Goal: Find specific page/section: Find specific page/section

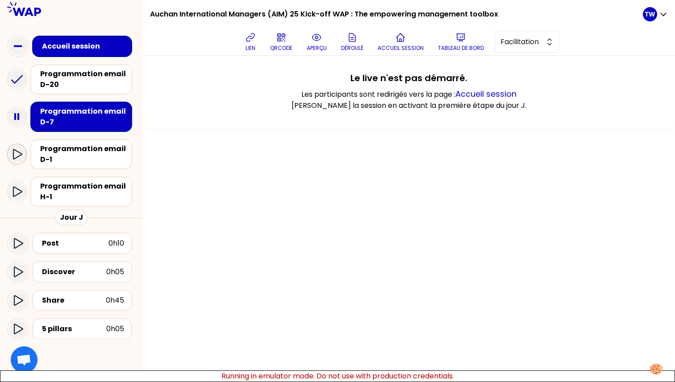
click at [21, 150] on icon at bounding box center [17, 154] width 11 height 11
click at [19, 183] on div at bounding box center [17, 191] width 20 height 21
click at [16, 87] on icon at bounding box center [17, 80] width 18 height 18
click at [13, 115] on icon at bounding box center [17, 117] width 18 height 18
click at [13, 157] on icon at bounding box center [17, 154] width 11 height 11
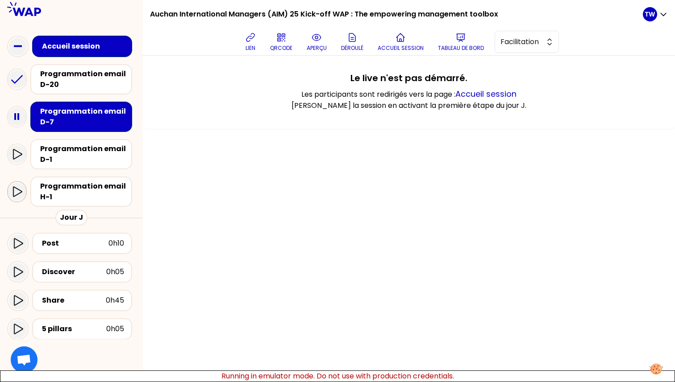
click at [13, 196] on icon at bounding box center [17, 192] width 11 height 11
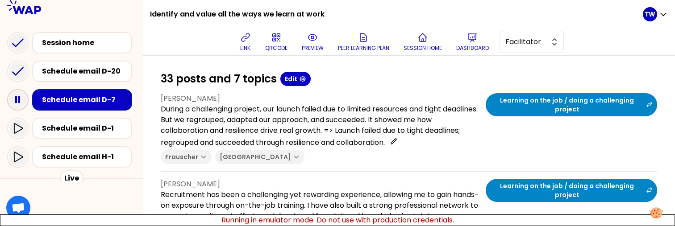
click at [17, 99] on icon at bounding box center [18, 100] width 18 height 18
click at [18, 99] on icon at bounding box center [18, 100] width 18 height 18
click at [21, 94] on icon at bounding box center [18, 100] width 18 height 18
click at [19, 97] on rect at bounding box center [19, 99] width 2 height 7
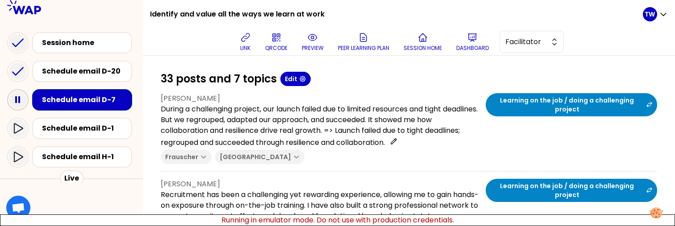
click at [18, 96] on rect at bounding box center [19, 99] width 2 height 7
click at [17, 133] on icon at bounding box center [17, 128] width 11 height 11
click at [19, 103] on icon at bounding box center [18, 100] width 18 height 18
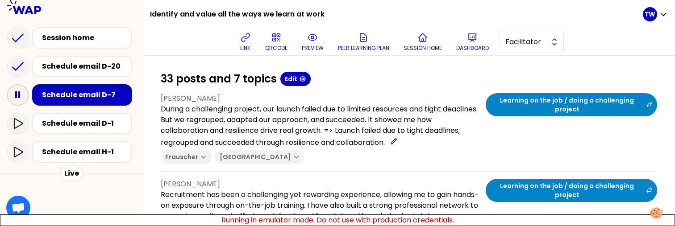
click at [19, 100] on icon at bounding box center [18, 95] width 18 height 18
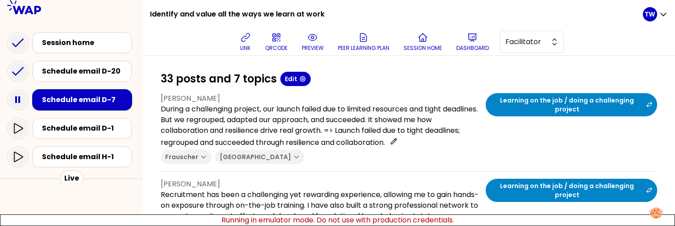
click at [21, 104] on icon at bounding box center [18, 100] width 18 height 18
click at [13, 101] on icon at bounding box center [18, 100] width 18 height 18
click at [17, 96] on icon at bounding box center [18, 100] width 18 height 18
click at [17, 101] on rect at bounding box center [16, 99] width 2 height 7
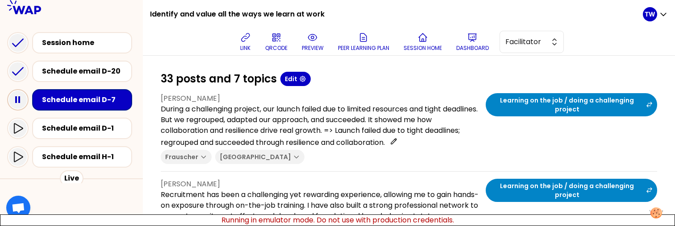
click at [18, 102] on icon at bounding box center [18, 100] width 18 height 18
click at [19, 96] on icon at bounding box center [18, 100] width 18 height 18
click at [197, 223] on p "Running in emulator mode. Do not use with production credentials." at bounding box center [337, 221] width 675 height 12
click at [19, 103] on icon at bounding box center [18, 100] width 18 height 18
click at [21, 101] on icon at bounding box center [18, 100] width 18 height 18
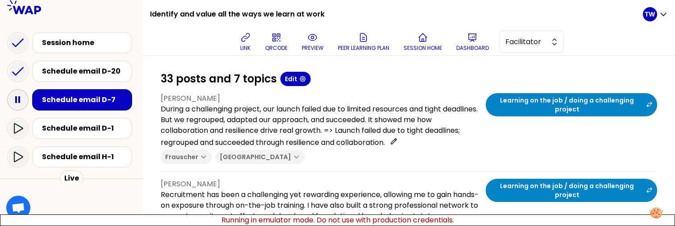
click at [18, 105] on icon at bounding box center [18, 100] width 18 height 18
click at [17, 104] on icon at bounding box center [18, 100] width 18 height 18
click at [18, 104] on icon at bounding box center [18, 100] width 18 height 18
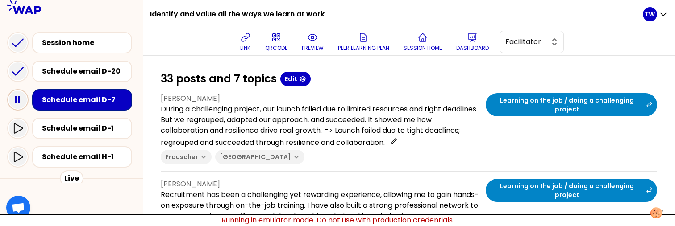
click at [15, 100] on rect at bounding box center [16, 99] width 2 height 7
click at [11, 103] on icon at bounding box center [18, 100] width 18 height 18
click at [16, 102] on rect at bounding box center [16, 99] width 2 height 7
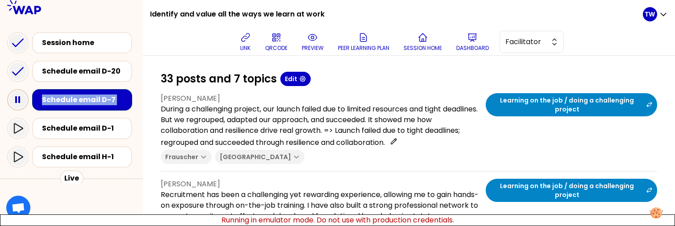
click at [16, 102] on rect at bounding box center [16, 99] width 2 height 7
click at [19, 103] on icon at bounding box center [18, 100] width 18 height 18
click at [20, 97] on icon at bounding box center [18, 100] width 18 height 18
click at [16, 102] on rect at bounding box center [16, 99] width 2 height 7
click at [19, 103] on icon at bounding box center [18, 100] width 18 height 18
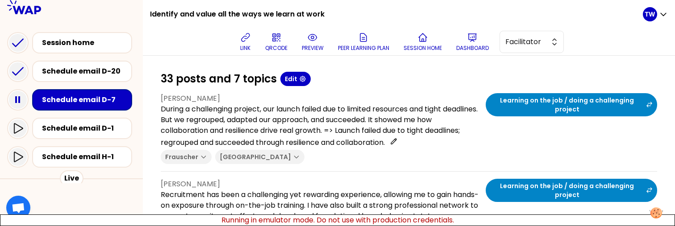
click at [19, 103] on icon at bounding box center [18, 100] width 18 height 18
click at [18, 100] on icon at bounding box center [18, 100] width 18 height 18
click at [18, 104] on icon at bounding box center [18, 100] width 18 height 18
click at [17, 101] on icon at bounding box center [18, 100] width 18 height 18
click at [18, 132] on icon at bounding box center [17, 128] width 11 height 11
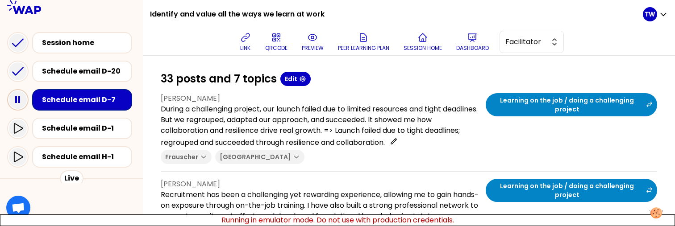
click at [21, 105] on icon at bounding box center [18, 100] width 18 height 18
click at [16, 105] on icon at bounding box center [18, 100] width 18 height 18
click at [11, 100] on icon at bounding box center [18, 100] width 18 height 18
click at [17, 102] on icon at bounding box center [18, 100] width 18 height 18
click at [18, 98] on rect at bounding box center [19, 99] width 2 height 7
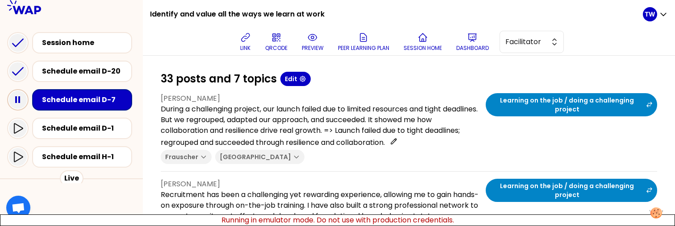
click at [19, 102] on rect at bounding box center [19, 99] width 2 height 7
click at [21, 102] on icon at bounding box center [18, 100] width 18 height 18
click at [14, 99] on icon at bounding box center [18, 100] width 18 height 18
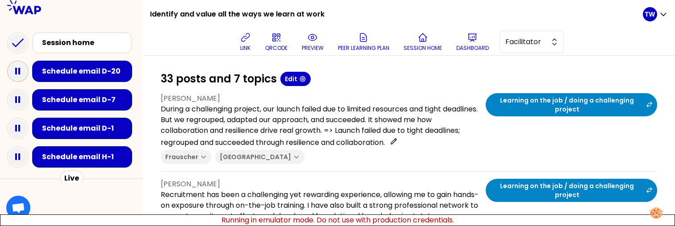
click at [21, 73] on icon at bounding box center [18, 71] width 18 height 18
click at [16, 99] on rect at bounding box center [16, 99] width 2 height 7
click at [17, 77] on icon at bounding box center [18, 71] width 18 height 18
click at [19, 69] on rect at bounding box center [19, 71] width 2 height 7
click at [17, 95] on icon at bounding box center [18, 100] width 18 height 18
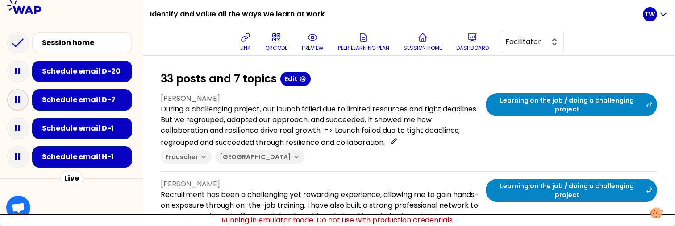
click at [20, 100] on rect at bounding box center [19, 99] width 2 height 7
click at [20, 72] on rect at bounding box center [19, 71] width 2 height 7
click at [20, 129] on icon at bounding box center [18, 129] width 18 height 18
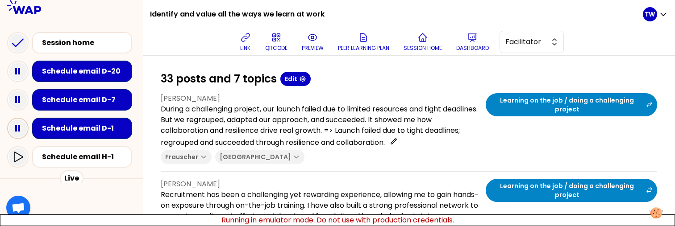
click at [19, 128] on rect at bounding box center [19, 128] width 2 height 7
click at [14, 156] on icon at bounding box center [18, 157] width 9 height 10
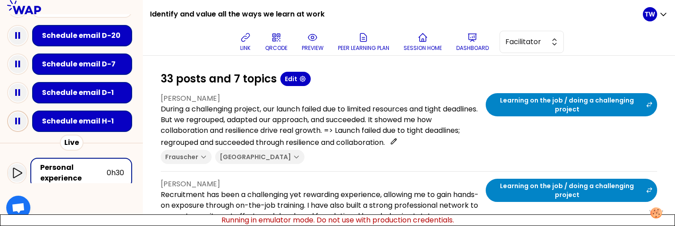
scroll to position [42, 0]
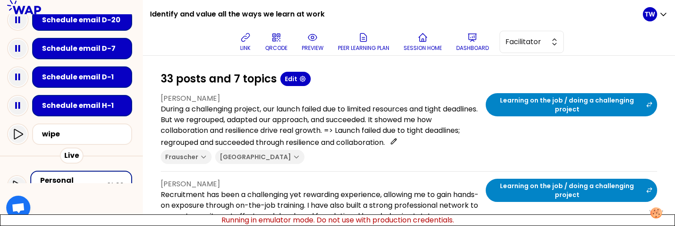
scroll to position [53, 0]
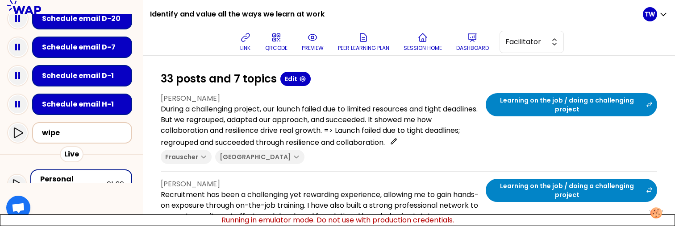
click at [45, 131] on div "wipe" at bounding box center [85, 133] width 86 height 11
click at [15, 136] on icon at bounding box center [18, 133] width 9 height 10
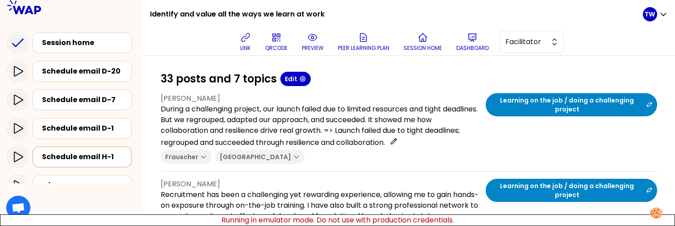
scroll to position [6, 0]
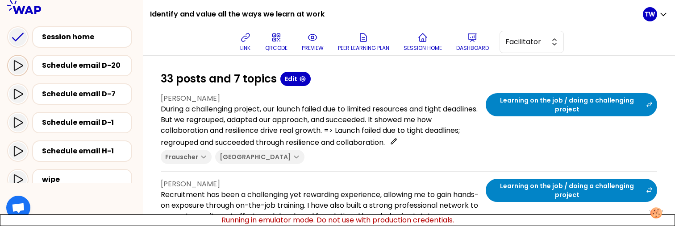
click at [22, 69] on icon at bounding box center [17, 65] width 11 height 11
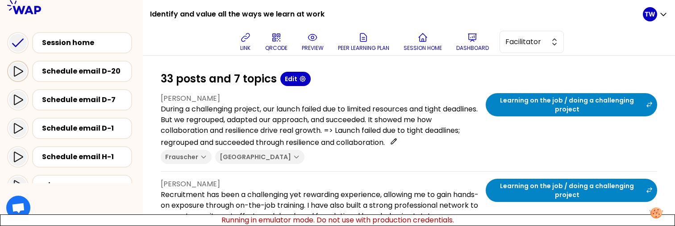
click at [20, 76] on icon at bounding box center [17, 71] width 11 height 11
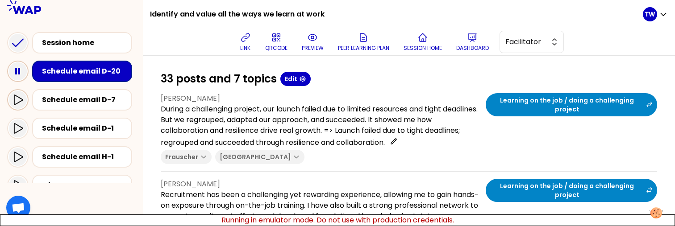
click at [20, 101] on icon at bounding box center [18, 100] width 9 height 10
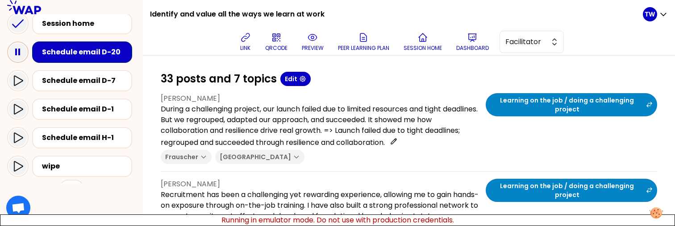
scroll to position [21, 0]
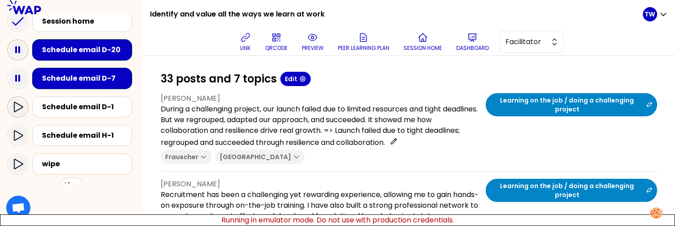
click at [17, 108] on icon at bounding box center [17, 107] width 11 height 11
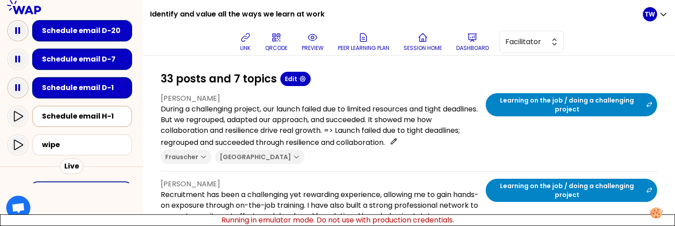
scroll to position [41, 0]
click at [15, 116] on icon at bounding box center [17, 116] width 11 height 11
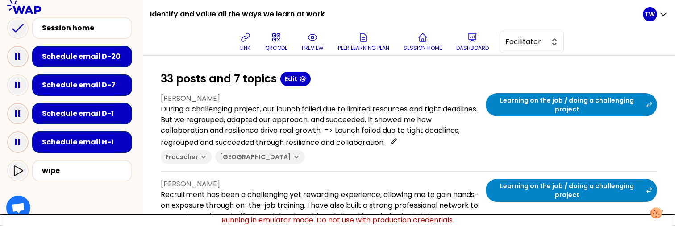
scroll to position [13, 0]
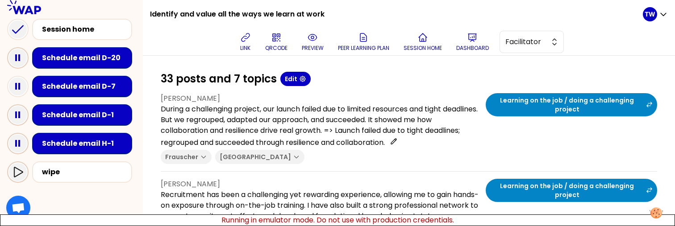
click at [19, 172] on icon at bounding box center [17, 172] width 11 height 11
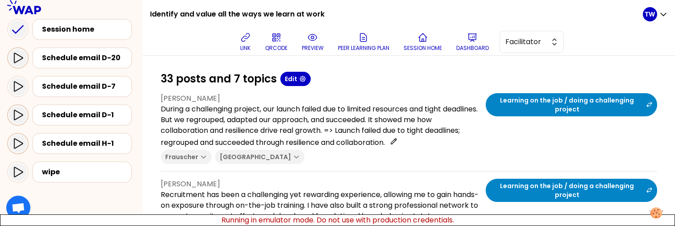
click at [18, 61] on icon at bounding box center [17, 58] width 11 height 11
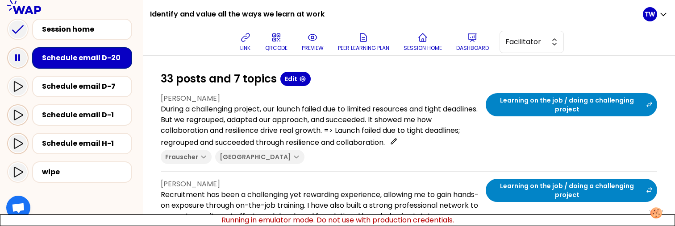
click at [20, 53] on icon at bounding box center [18, 58] width 18 height 18
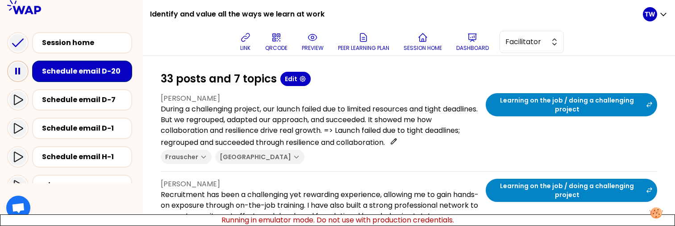
click at [21, 78] on icon at bounding box center [18, 71] width 18 height 18
click at [13, 70] on icon at bounding box center [18, 71] width 18 height 18
click at [15, 67] on icon at bounding box center [18, 71] width 18 height 18
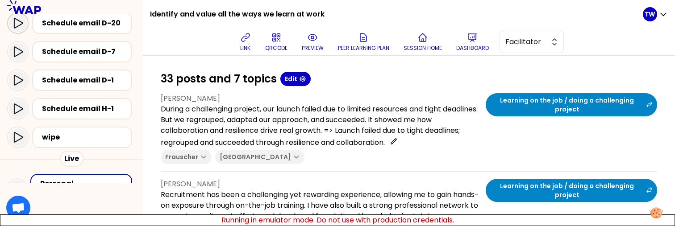
scroll to position [50, 0]
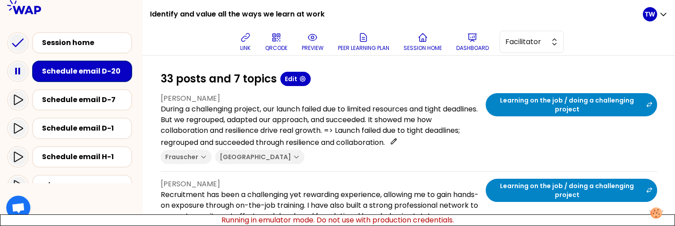
click at [18, 96] on icon at bounding box center [17, 100] width 11 height 11
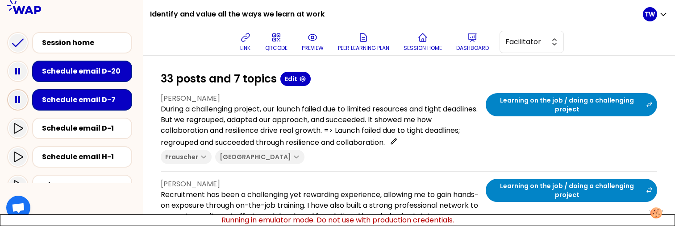
click at [18, 104] on icon at bounding box center [18, 100] width 18 height 18
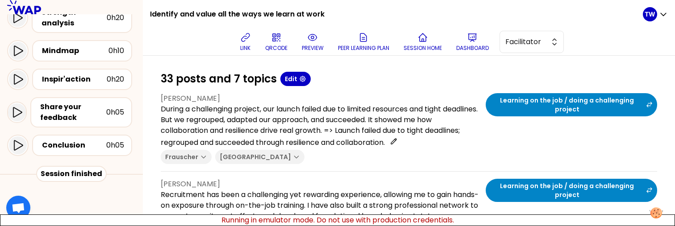
scroll to position [350, 0]
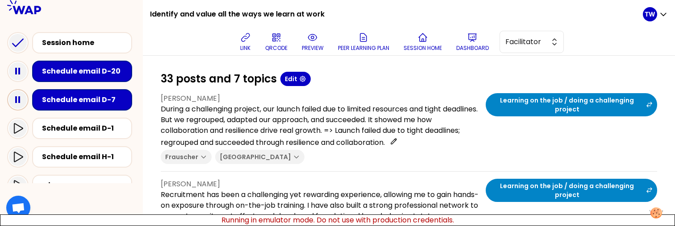
click at [18, 102] on rect at bounding box center [19, 99] width 2 height 7
click at [17, 72] on icon at bounding box center [18, 71] width 18 height 18
click at [62, 103] on div "Schedule email D-7" at bounding box center [85, 100] width 86 height 11
click at [18, 129] on icon at bounding box center [17, 128] width 11 height 11
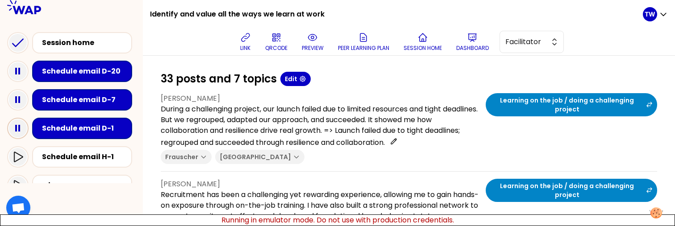
click at [17, 131] on rect at bounding box center [16, 128] width 2 height 7
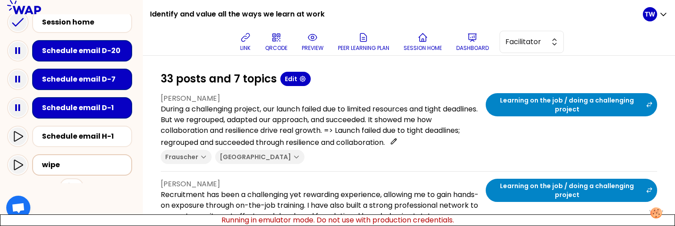
click at [77, 173] on div "wipe" at bounding box center [82, 164] width 100 height 21
click at [21, 166] on icon at bounding box center [18, 165] width 9 height 10
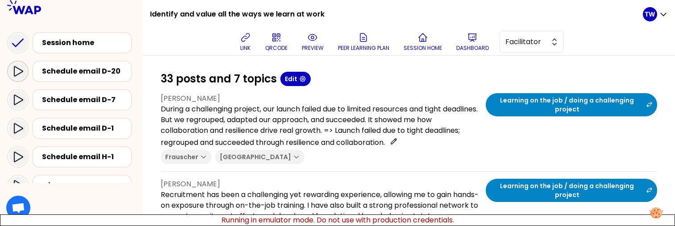
click at [18, 72] on icon at bounding box center [17, 71] width 11 height 11
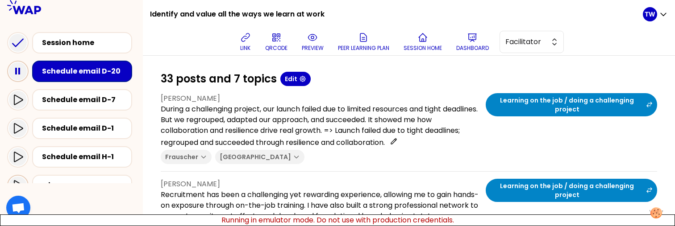
click at [20, 176] on div at bounding box center [17, 185] width 21 height 21
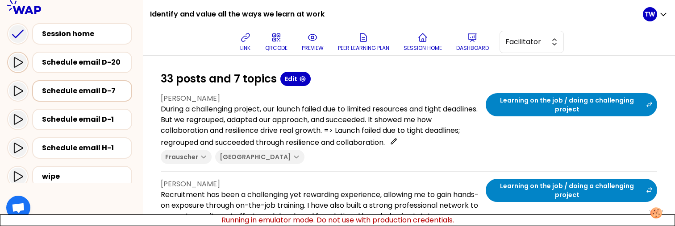
scroll to position [4, 0]
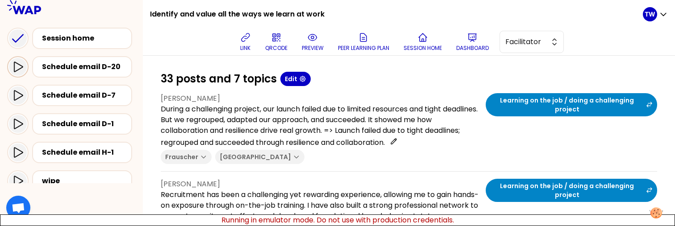
click at [18, 69] on icon at bounding box center [18, 67] width 9 height 10
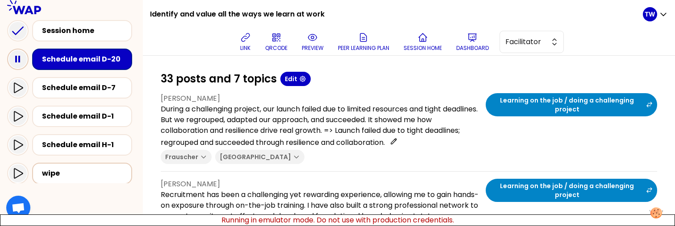
scroll to position [12, 0]
click at [21, 60] on icon at bounding box center [18, 59] width 18 height 18
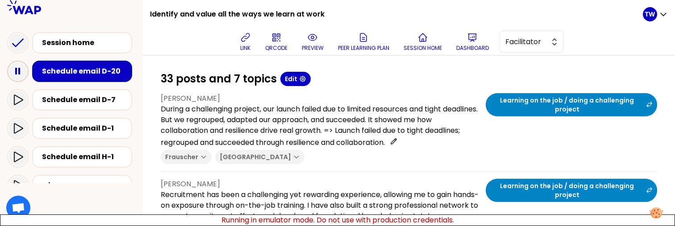
click at [22, 76] on icon at bounding box center [18, 71] width 18 height 18
click at [22, 71] on icon at bounding box center [18, 71] width 18 height 18
click at [19, 101] on icon at bounding box center [17, 100] width 11 height 11
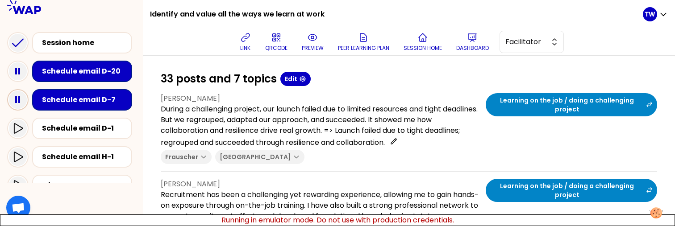
click at [21, 101] on icon at bounding box center [18, 100] width 18 height 18
click at [17, 100] on icon at bounding box center [18, 100] width 18 height 18
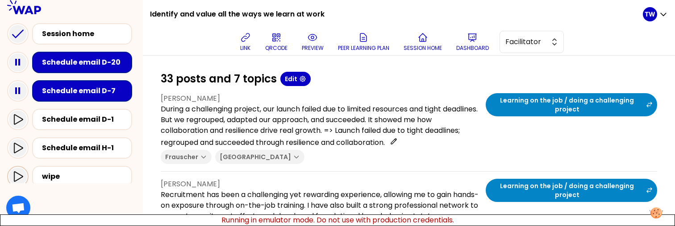
click at [17, 172] on icon at bounding box center [17, 176] width 11 height 11
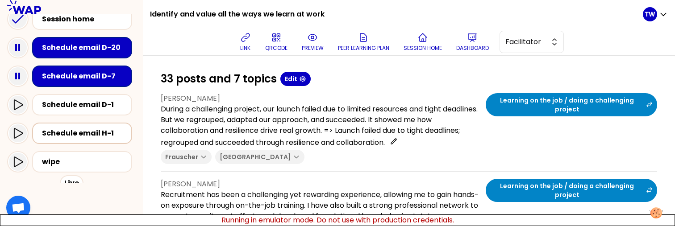
scroll to position [23, 0]
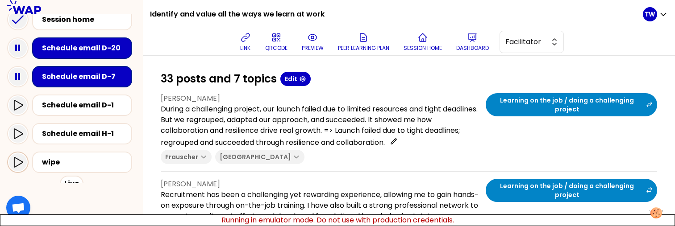
click at [19, 162] on icon at bounding box center [17, 162] width 11 height 11
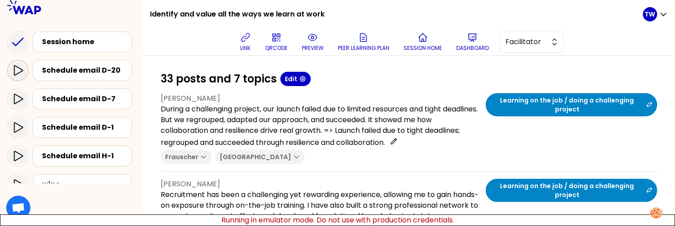
click at [15, 74] on icon at bounding box center [17, 70] width 11 height 11
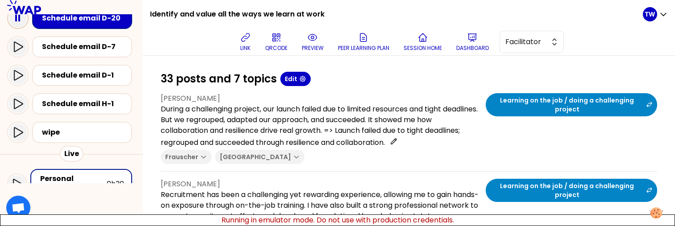
scroll to position [55, 0]
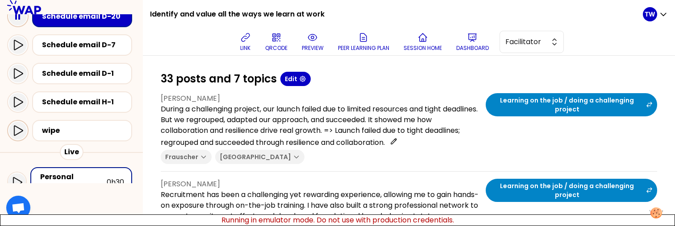
click at [15, 133] on icon at bounding box center [17, 130] width 11 height 11
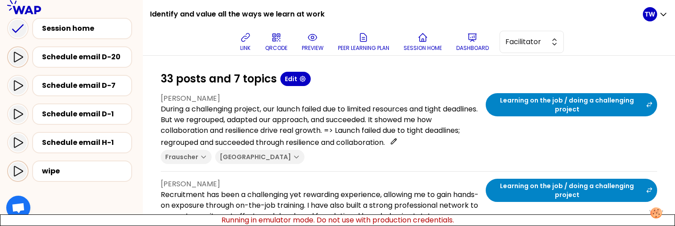
scroll to position [12, 0]
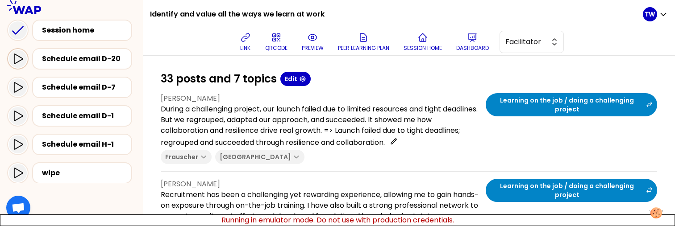
click at [17, 63] on icon at bounding box center [17, 59] width 11 height 11
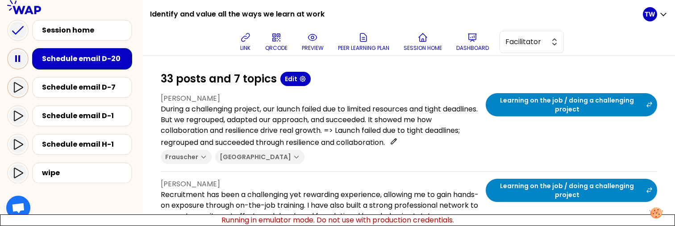
click at [17, 91] on icon at bounding box center [17, 87] width 11 height 11
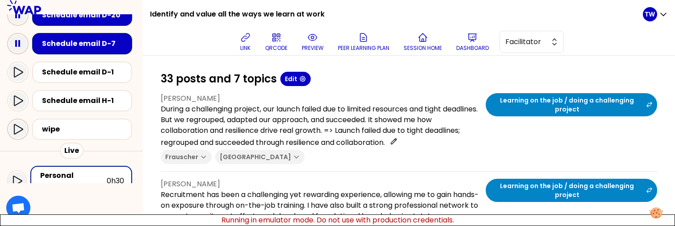
click at [18, 131] on icon at bounding box center [17, 129] width 11 height 11
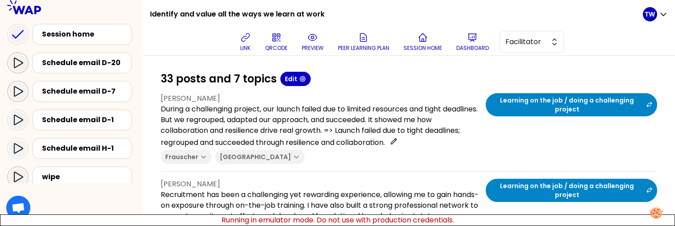
scroll to position [3, 0]
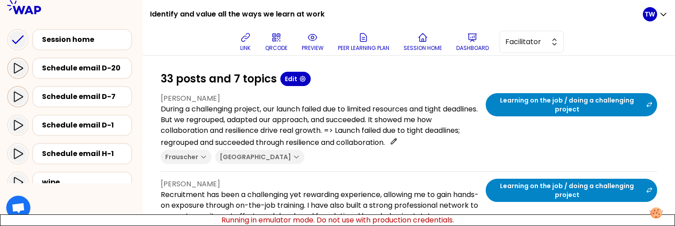
click at [17, 67] on icon at bounding box center [17, 68] width 11 height 11
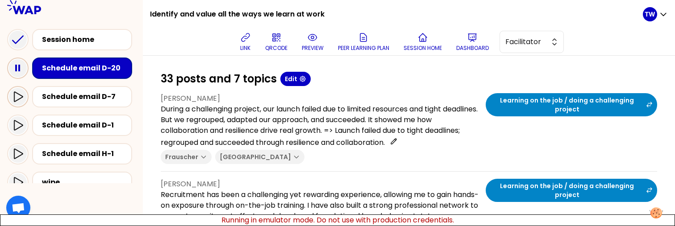
click at [19, 91] on icon at bounding box center [17, 96] width 11 height 11
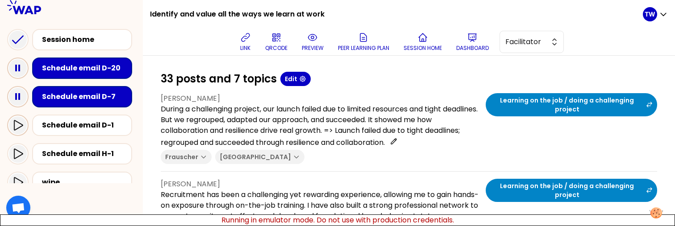
click at [19, 126] on icon at bounding box center [17, 125] width 11 height 11
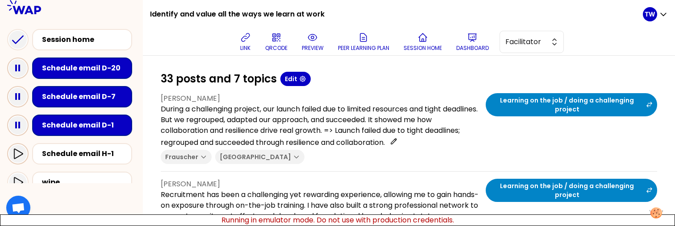
click at [19, 155] on icon at bounding box center [17, 154] width 11 height 11
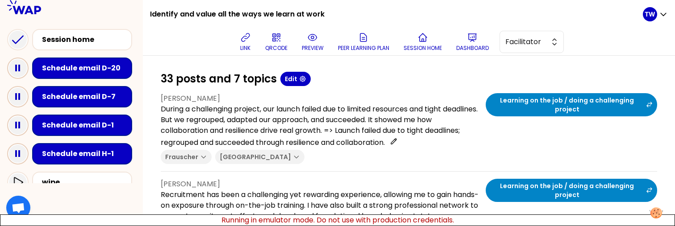
scroll to position [26, 0]
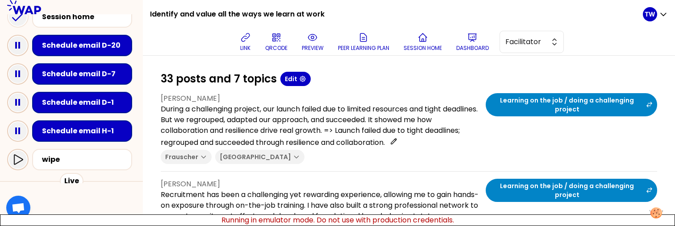
click at [19, 160] on icon at bounding box center [17, 159] width 11 height 11
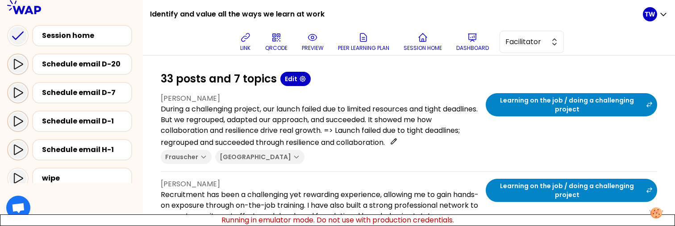
scroll to position [0, 0]
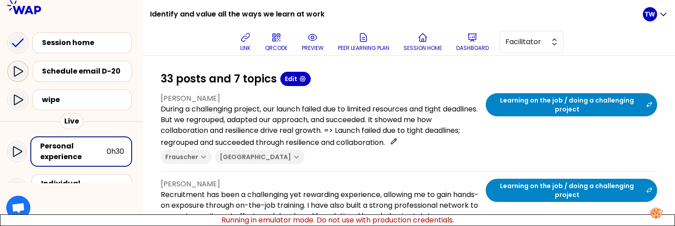
click at [17, 71] on icon at bounding box center [17, 71] width 11 height 11
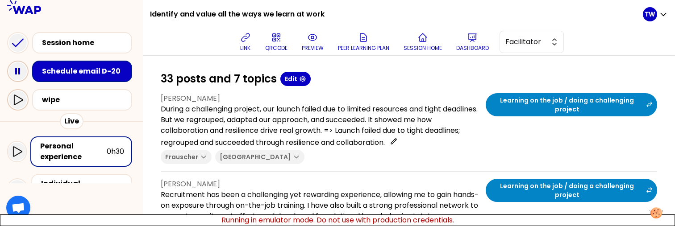
click at [19, 101] on icon at bounding box center [17, 100] width 11 height 11
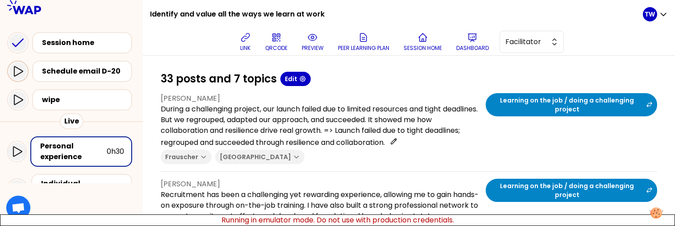
click at [19, 71] on icon at bounding box center [17, 71] width 11 height 11
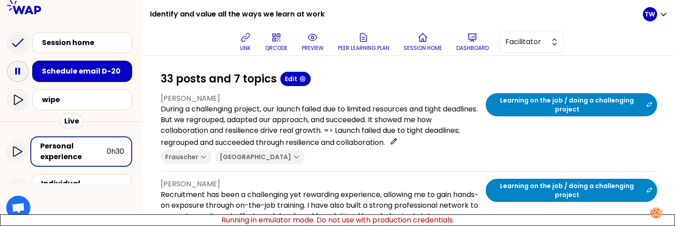
click at [21, 73] on icon at bounding box center [18, 71] width 18 height 18
click at [21, 69] on icon at bounding box center [18, 71] width 18 height 18
click at [19, 92] on div at bounding box center [18, 100] width 18 height 18
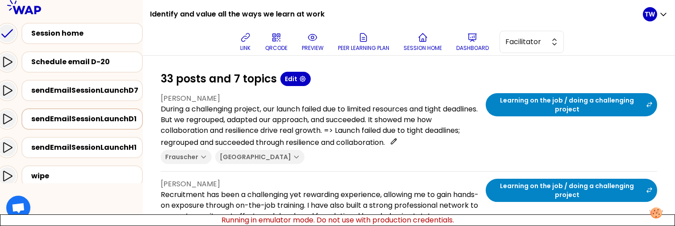
scroll to position [7, 0]
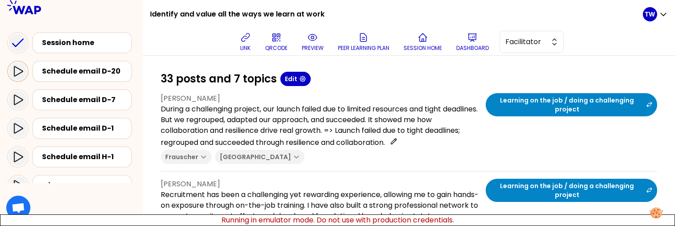
click at [20, 75] on icon at bounding box center [17, 71] width 11 height 11
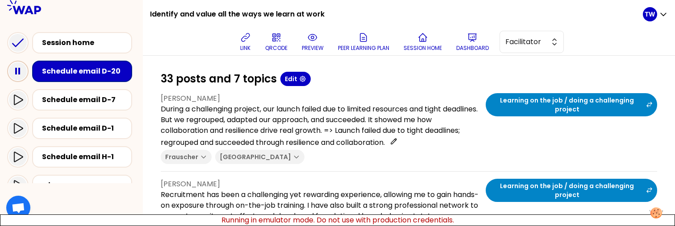
click at [20, 73] on icon at bounding box center [18, 71] width 18 height 18
click at [21, 73] on icon at bounding box center [18, 71] width 18 height 18
click at [22, 71] on icon at bounding box center [18, 71] width 18 height 18
click at [24, 98] on div at bounding box center [18, 100] width 18 height 18
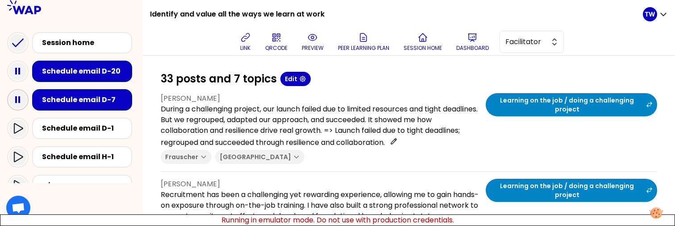
click at [21, 105] on icon at bounding box center [18, 100] width 18 height 18
click at [16, 94] on icon at bounding box center [18, 100] width 18 height 18
click at [19, 104] on icon at bounding box center [18, 100] width 18 height 18
click at [17, 120] on div at bounding box center [18, 129] width 18 height 18
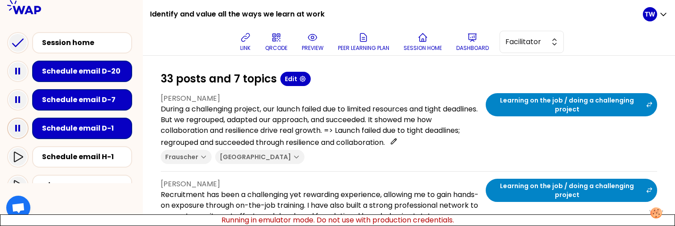
click at [20, 129] on rect at bounding box center [19, 128] width 2 height 7
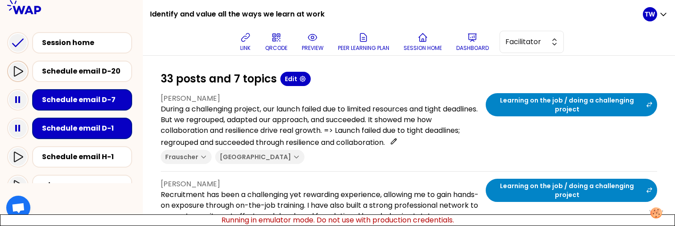
click at [21, 75] on icon at bounding box center [17, 71] width 11 height 11
click at [17, 100] on rect at bounding box center [16, 99] width 2 height 7
click at [15, 69] on icon at bounding box center [17, 71] width 11 height 11
click at [18, 106] on icon at bounding box center [18, 100] width 18 height 18
click at [18, 132] on icon at bounding box center [18, 129] width 18 height 18
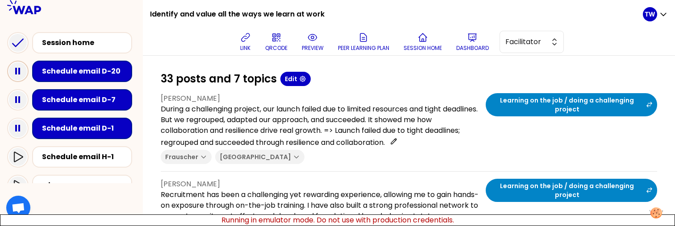
click at [20, 74] on rect at bounding box center [19, 71] width 2 height 7
click at [16, 129] on rect at bounding box center [16, 128] width 2 height 7
click at [20, 126] on rect at bounding box center [19, 128] width 2 height 7
click at [18, 70] on icon at bounding box center [18, 71] width 18 height 18
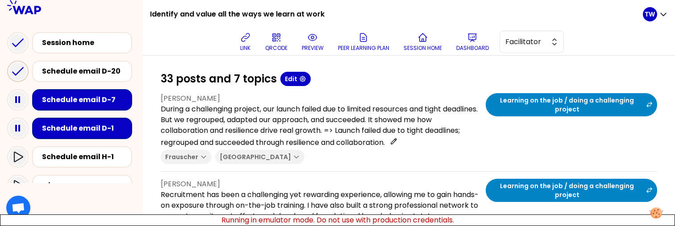
click at [25, 72] on icon at bounding box center [18, 71] width 18 height 18
click at [19, 74] on icon at bounding box center [18, 71] width 18 height 18
click at [19, 78] on div at bounding box center [18, 71] width 18 height 18
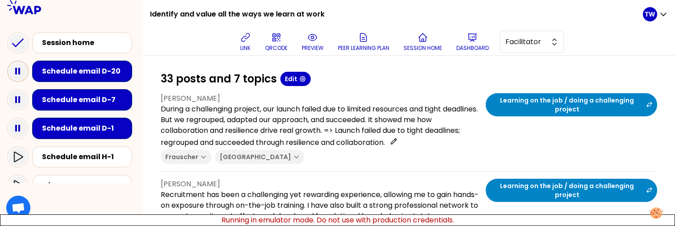
click at [18, 71] on icon at bounding box center [18, 71] width 18 height 18
click at [17, 68] on icon at bounding box center [18, 71] width 18 height 18
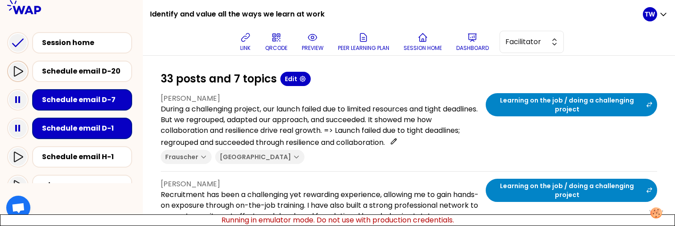
click at [21, 74] on icon at bounding box center [17, 71] width 11 height 11
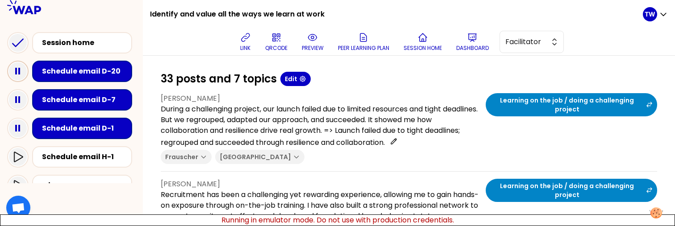
click at [21, 75] on icon at bounding box center [18, 71] width 18 height 18
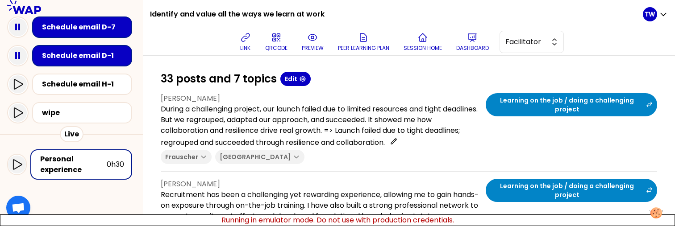
scroll to position [76, 0]
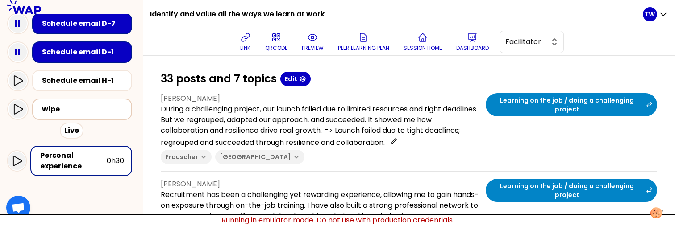
click at [32, 110] on div "wipe" at bounding box center [82, 109] width 100 height 21
click at [20, 111] on icon at bounding box center [18, 109] width 9 height 10
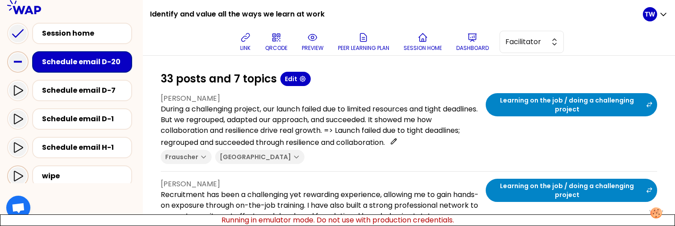
scroll to position [2, 0]
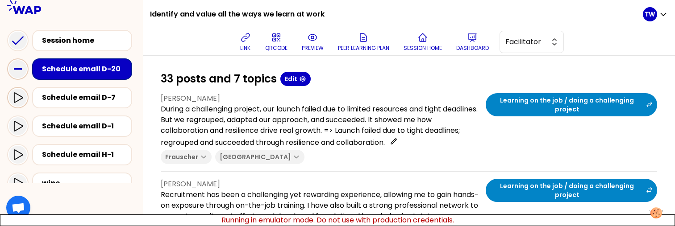
click at [20, 96] on icon at bounding box center [17, 97] width 11 height 11
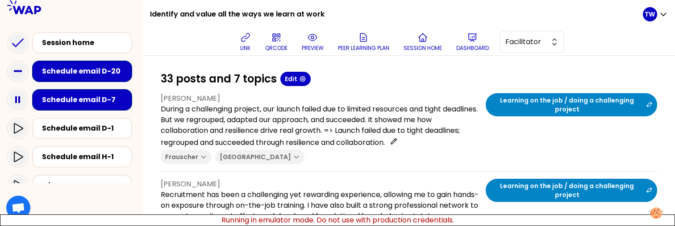
click at [66, 71] on div "Schedule email D-20" at bounding box center [85, 71] width 86 height 11
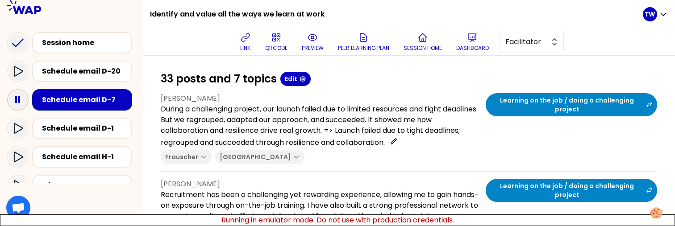
click at [15, 96] on icon at bounding box center [18, 100] width 18 height 18
click at [16, 72] on icon at bounding box center [17, 71] width 11 height 11
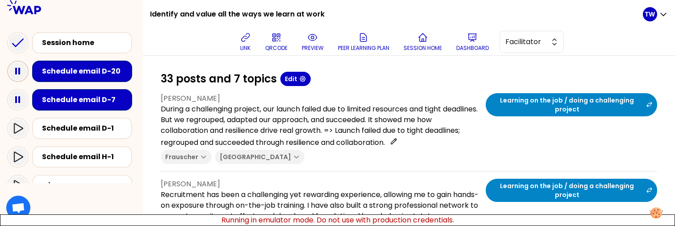
click at [18, 73] on rect at bounding box center [19, 71] width 2 height 7
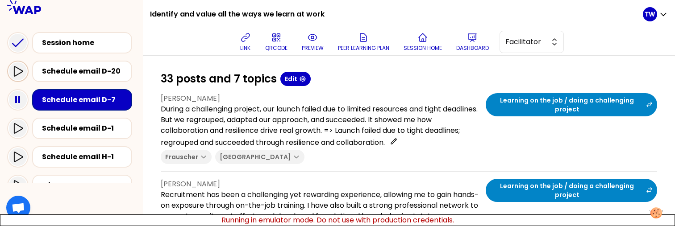
click at [19, 71] on icon at bounding box center [17, 71] width 11 height 11
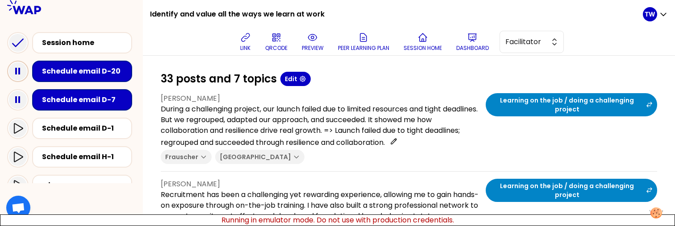
click at [19, 71] on rect at bounding box center [19, 71] width 2 height 7
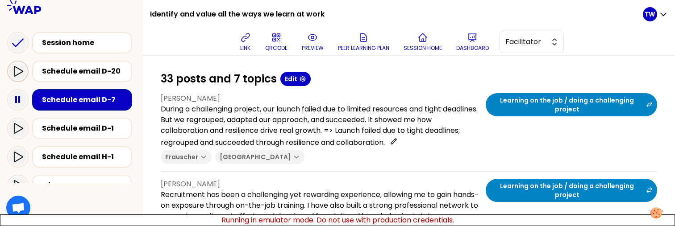
click at [15, 66] on icon at bounding box center [17, 71] width 11 height 11
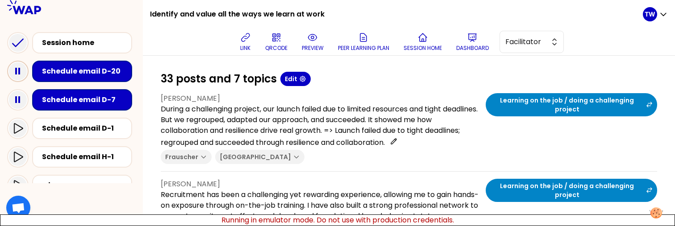
click at [17, 65] on icon at bounding box center [18, 71] width 18 height 18
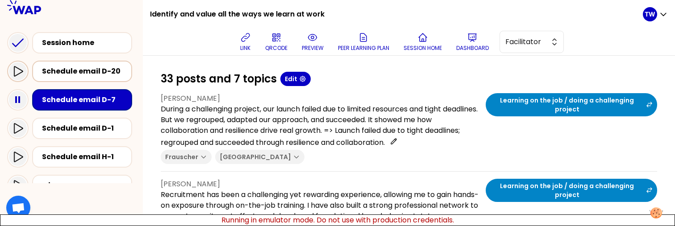
click at [64, 75] on div "Schedule email D-20" at bounding box center [85, 71] width 86 height 11
click at [24, 71] on div at bounding box center [18, 71] width 18 height 18
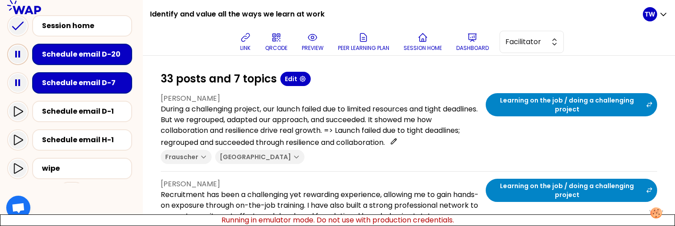
scroll to position [15, 0]
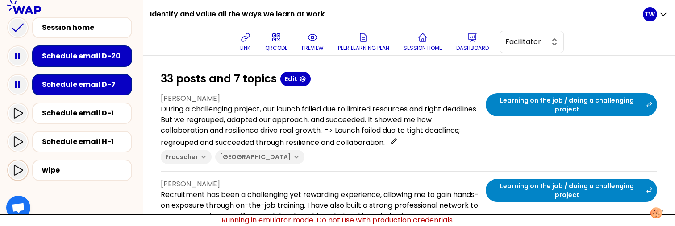
click at [21, 167] on icon at bounding box center [17, 170] width 11 height 11
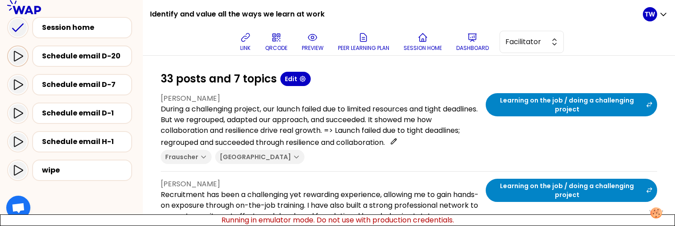
click at [21, 55] on icon at bounding box center [18, 56] width 9 height 10
